Goal: Find contact information: Find contact information

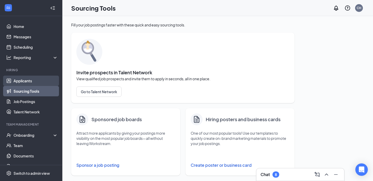
click at [33, 78] on link "Applicants" at bounding box center [35, 81] width 44 height 10
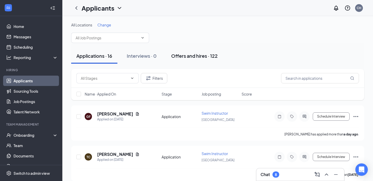
click at [204, 53] on div "Offers and hires · 122" at bounding box center [194, 56] width 46 height 6
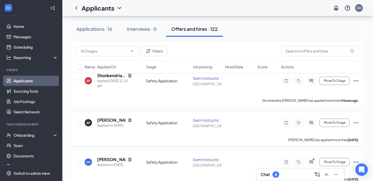
scroll to position [65, 0]
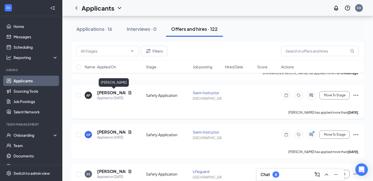
click at [115, 91] on h5 "[PERSON_NAME]" at bounding box center [111, 93] width 29 height 6
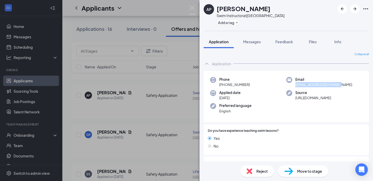
drag, startPoint x: 344, startPoint y: 84, endPoint x: 292, endPoint y: 86, distance: 52.2
click at [292, 86] on div "Email [EMAIL_ADDRESS][DOMAIN_NAME]" at bounding box center [324, 82] width 76 height 11
copy span "[EMAIL_ADDRESS][DOMAIN_NAME]"
drag, startPoint x: 300, startPoint y: 84, endPoint x: 255, endPoint y: 24, distance: 75.4
click at [0, 0] on div "AP [PERSON_NAME] Swim Instructor at [GEOGRAPHIC_DATA] West Add a tag Applicatio…" at bounding box center [186, 90] width 373 height 181
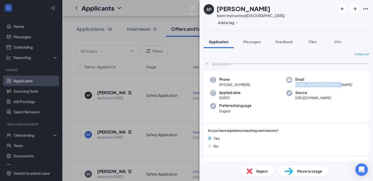
copy span "[EMAIL_ADDRESS][DOMAIN_NAME]"
click at [262, 101] on div "Applied date [DATE]" at bounding box center [248, 95] width 76 height 11
